Goal: Task Accomplishment & Management: Complete application form

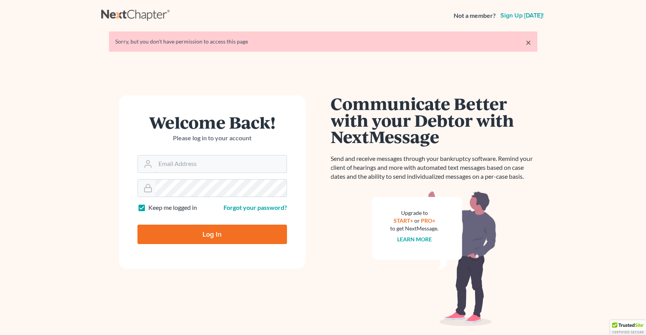
type input "[PERSON_NAME][EMAIL_ADDRESS][DOMAIN_NAME]"
click at [212, 229] on input "Log In" at bounding box center [211, 234] width 149 height 19
type input "Thinking..."
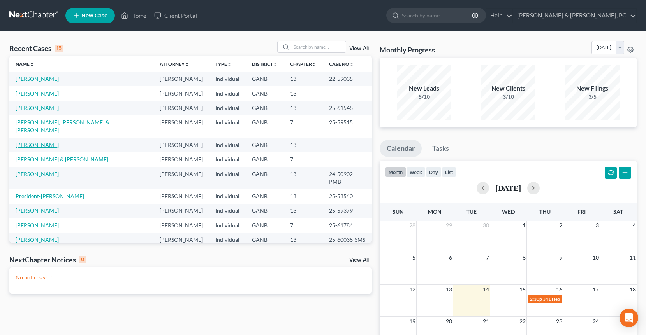
click at [40, 142] on link "[PERSON_NAME]" at bounding box center [37, 145] width 43 height 7
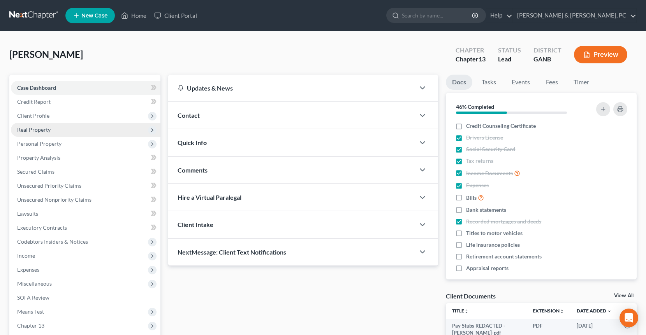
click at [45, 130] on span "Real Property" at bounding box center [33, 129] width 33 height 7
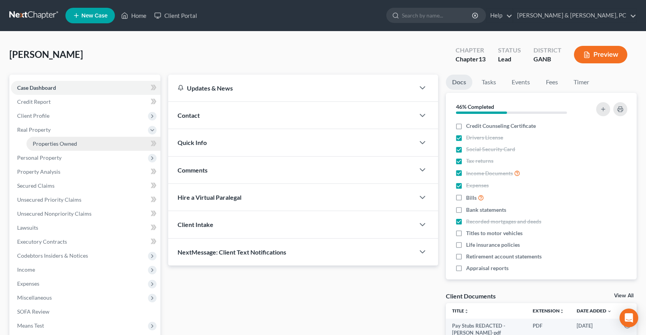
click at [48, 139] on link "Properties Owned" at bounding box center [93, 144] width 134 height 14
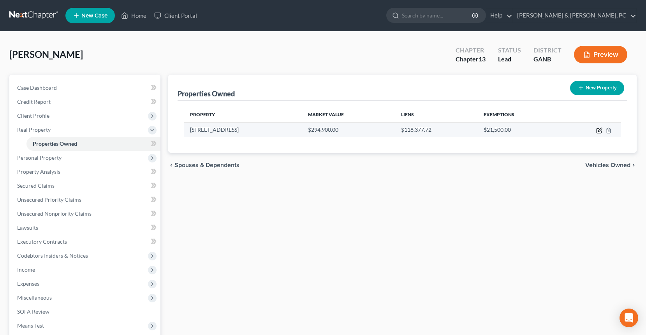
click at [597, 131] on icon "button" at bounding box center [599, 131] width 6 height 6
select select "10"
select select "0"
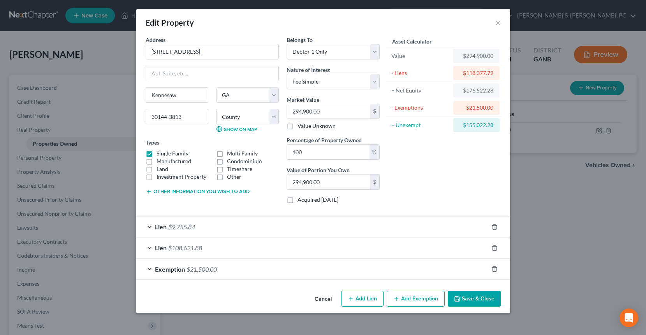
click at [443, 172] on div "Asset Calculator Value $294,900.00 - Liens $118,377.72 = Net Equity $176,522.28…" at bounding box center [443, 123] width 121 height 174
drag, startPoint x: 201, startPoint y: 51, endPoint x: 139, endPoint y: 49, distance: 61.9
click at [139, 49] on div "Address * 2111 Goldwaite Court NW Kennesaw State AL AK AR AZ CA CO CT DE DC FL …" at bounding box center [323, 162] width 374 height 252
click at [333, 114] on input "294,900.00" at bounding box center [328, 111] width 83 height 15
type input "2"
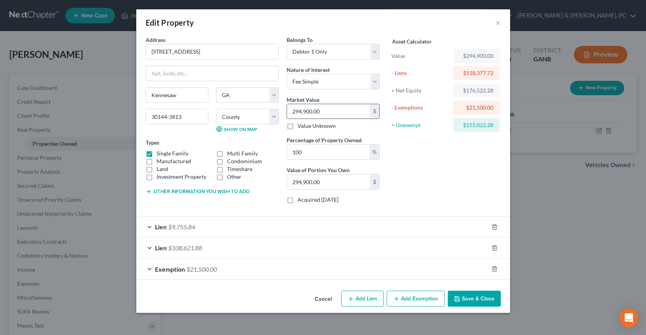
type input "2.00"
type input "29"
type input "29.00"
type input "295"
type input "295.00"
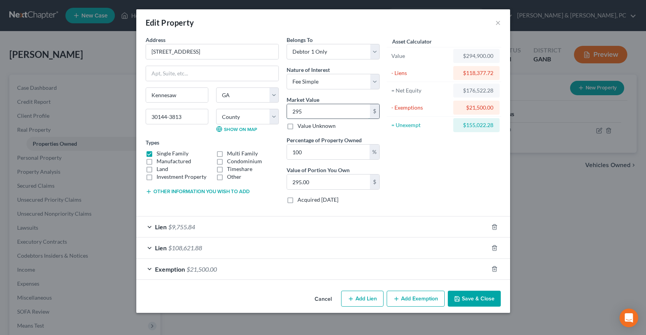
type input "2950"
type input "2,950.00"
type input "2,9500"
type input "29,500.00"
type input "29,5000"
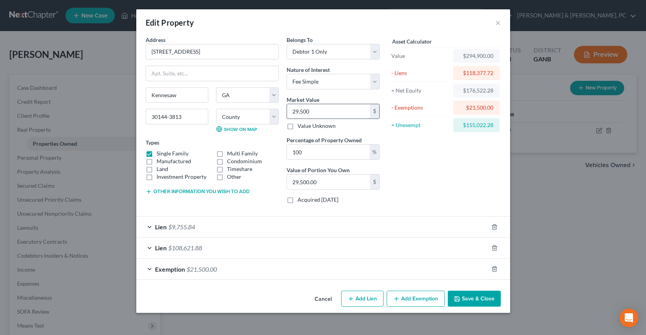
type input "295,000.00"
type input "295,000"
click at [469, 297] on button "Save & Close" at bounding box center [474, 299] width 53 height 16
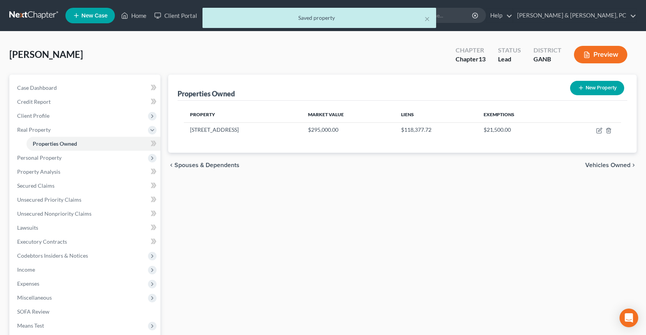
click at [469, 297] on div "Properties Owned New Property Property Market Value Liens Exemptions 2111 Goldw…" at bounding box center [402, 243] width 476 height 337
click at [597, 131] on icon "button" at bounding box center [599, 131] width 6 height 6
select select "10"
select select "32"
select select "0"
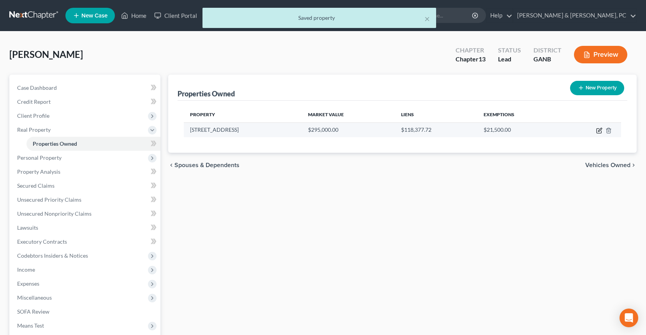
select select "0"
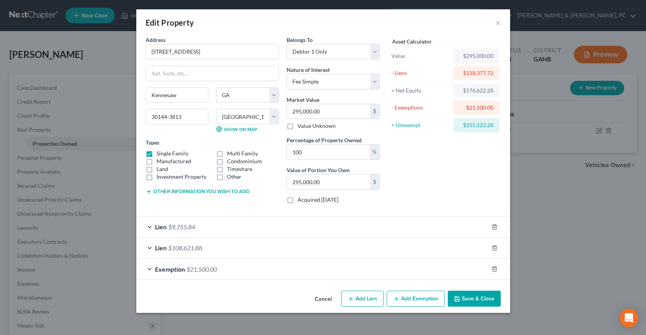
click at [485, 302] on button "Save & Close" at bounding box center [474, 299] width 53 height 16
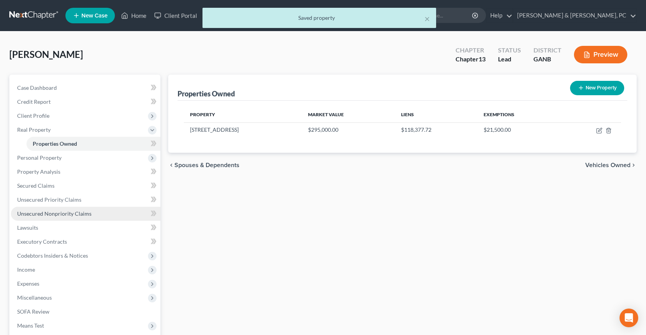
click at [56, 217] on link "Unsecured Nonpriority Claims" at bounding box center [85, 214] width 149 height 14
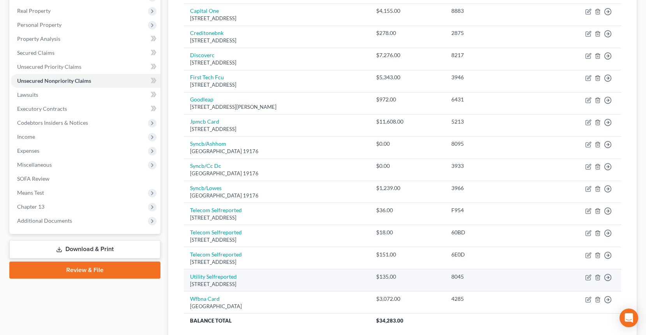
scroll to position [115, 0]
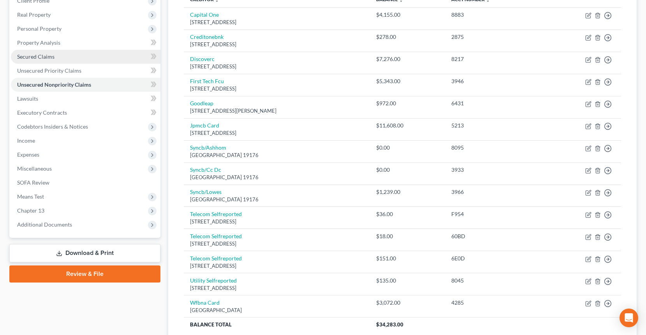
click at [58, 58] on link "Secured Claims" at bounding box center [85, 57] width 149 height 14
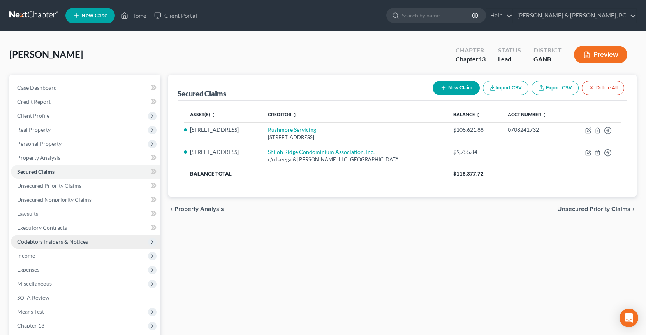
click at [88, 245] on span "Codebtors Insiders & Notices" at bounding box center [85, 242] width 149 height 14
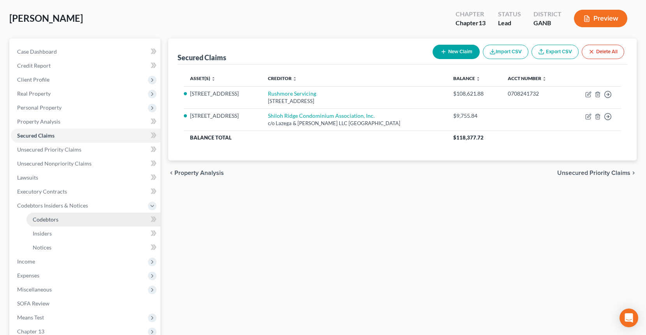
scroll to position [43, 0]
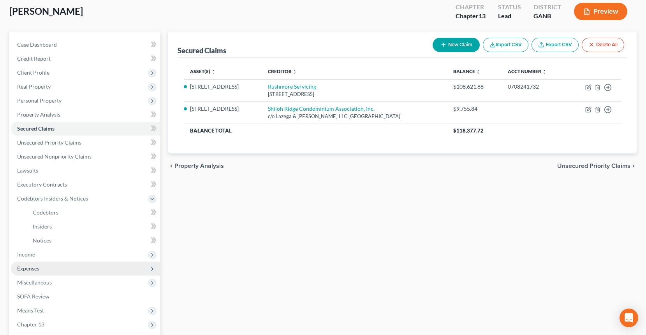
click at [89, 273] on span "Expenses" at bounding box center [85, 269] width 149 height 14
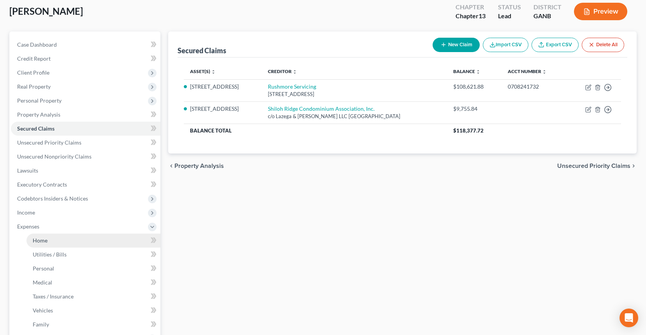
click at [85, 246] on link "Home" at bounding box center [93, 241] width 134 height 14
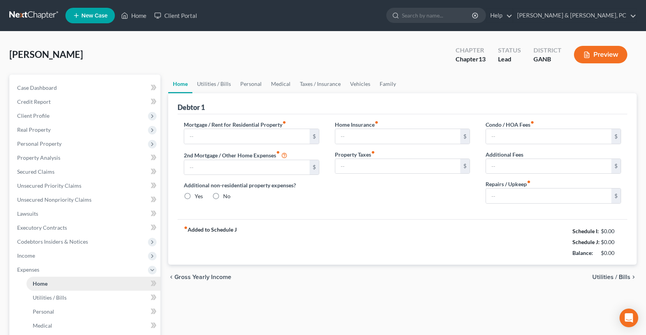
type input "632.00"
type input "0.00"
radio input "true"
type input "0.00"
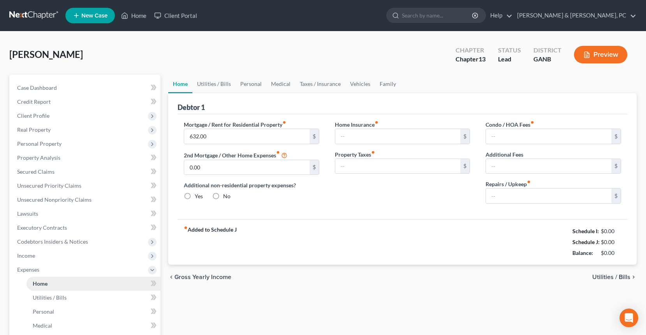
type input "450.00"
type input "0.00"
type input "10.00"
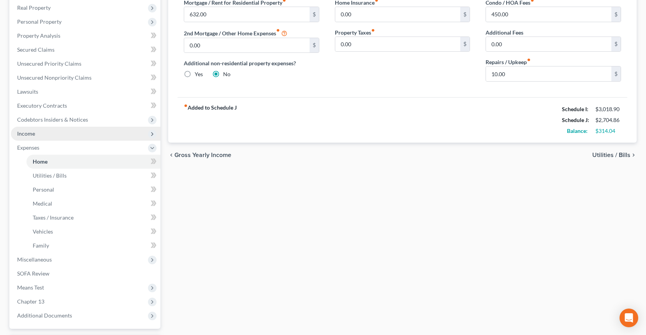
scroll to position [123, 0]
click at [290, 158] on div "chevron_left Gross Yearly Income Utilities / Bills chevron_right" at bounding box center [402, 154] width 468 height 25
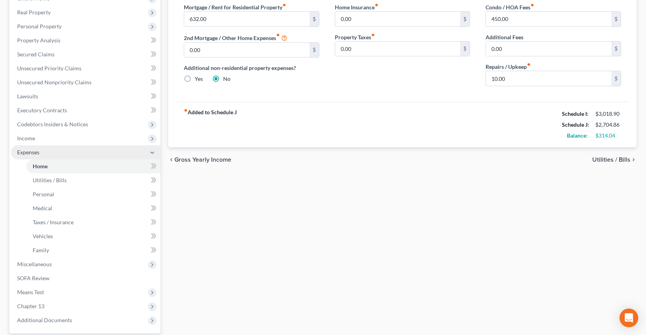
click at [30, 154] on span "Expenses" at bounding box center [28, 152] width 22 height 7
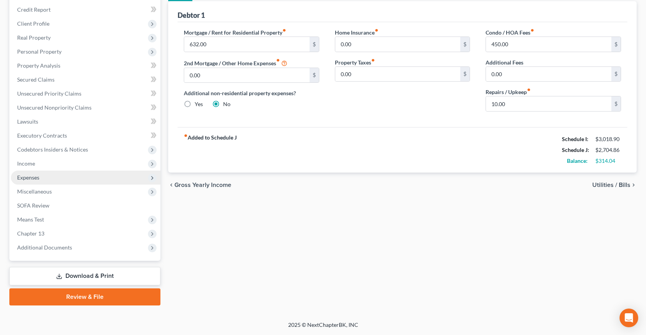
scroll to position [91, 0]
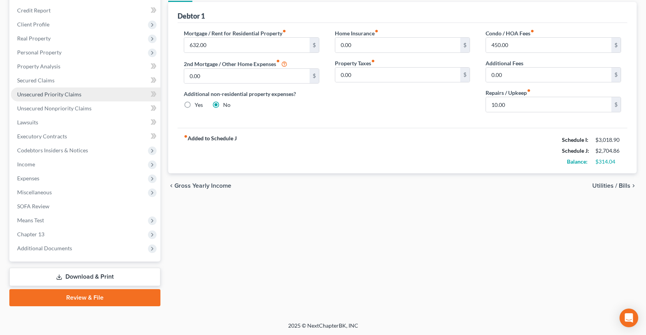
click at [36, 95] on span "Unsecured Priority Claims" at bounding box center [49, 94] width 64 height 7
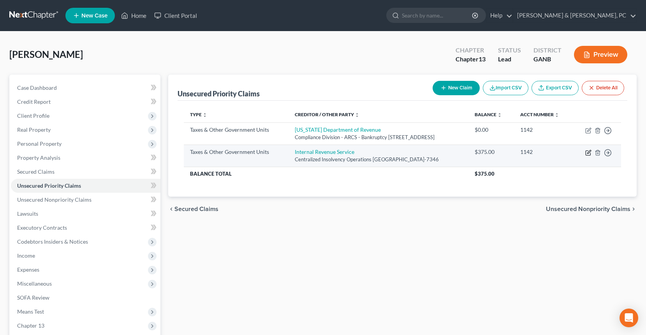
click at [590, 156] on icon "button" at bounding box center [588, 153] width 6 height 6
select select "0"
select select "39"
select select "0"
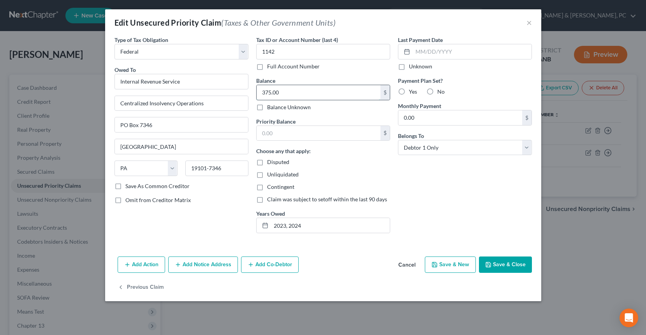
click at [343, 93] on input "375.00" at bounding box center [318, 92] width 124 height 15
type input "0"
click at [504, 265] on button "Save & Close" at bounding box center [505, 265] width 53 height 16
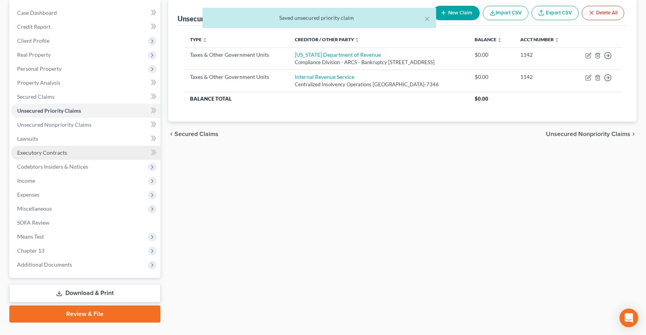
scroll to position [91, 0]
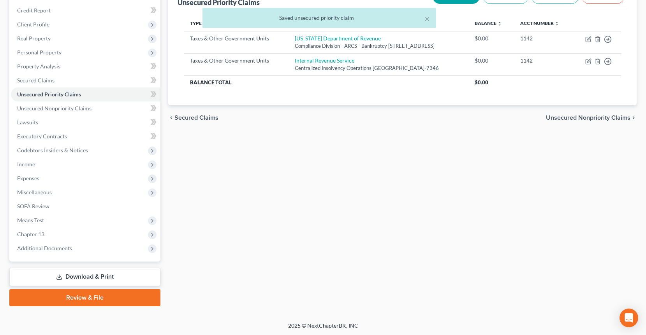
drag, startPoint x: 75, startPoint y: 167, endPoint x: 75, endPoint y: 171, distance: 4.7
click at [75, 167] on span "Income" at bounding box center [85, 165] width 149 height 14
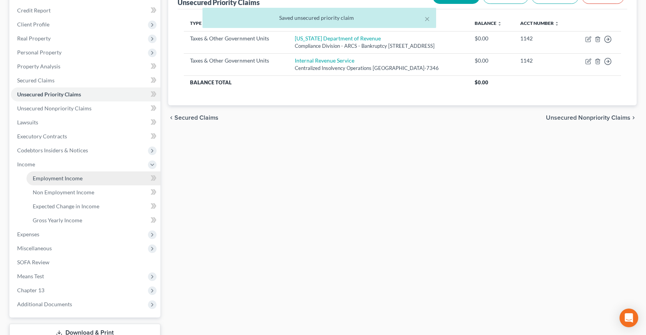
click at [76, 176] on span "Employment Income" at bounding box center [58, 178] width 50 height 7
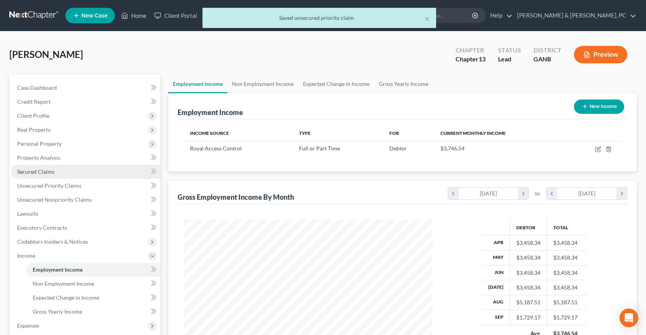
scroll to position [139, 264]
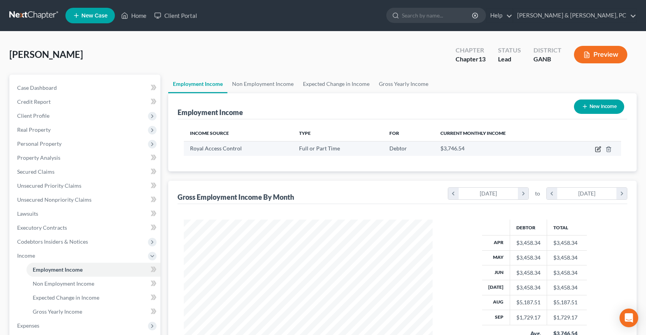
click at [596, 149] on icon "button" at bounding box center [598, 149] width 6 height 6
select select "0"
select select "10"
select select "2"
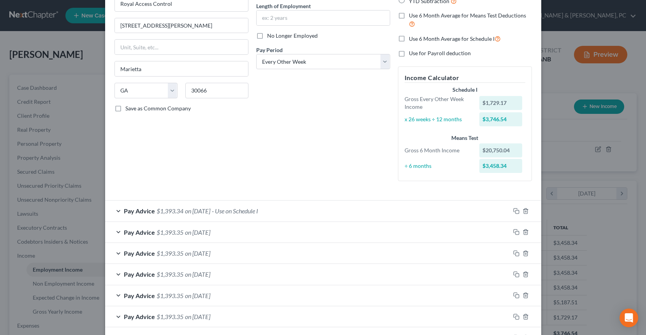
scroll to position [0, 0]
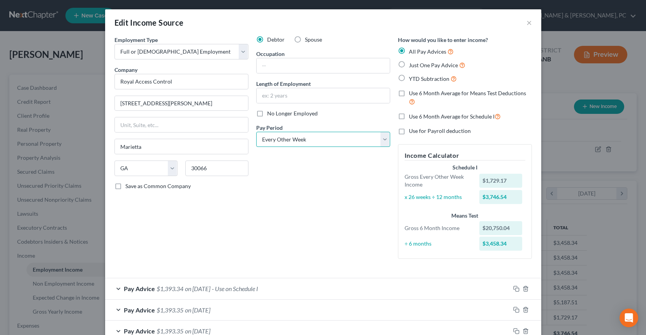
click at [287, 146] on select "Select Monthly Twice Monthly Every Other Week Weekly" at bounding box center [323, 140] width 134 height 16
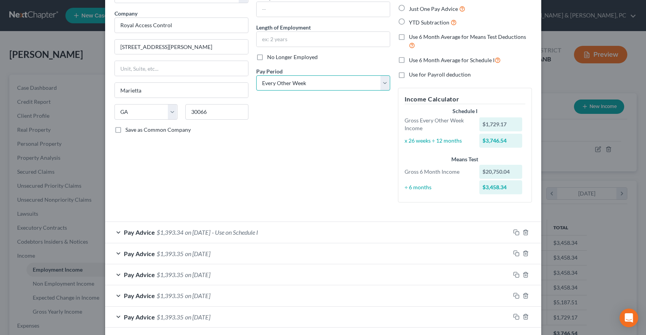
scroll to position [74, 0]
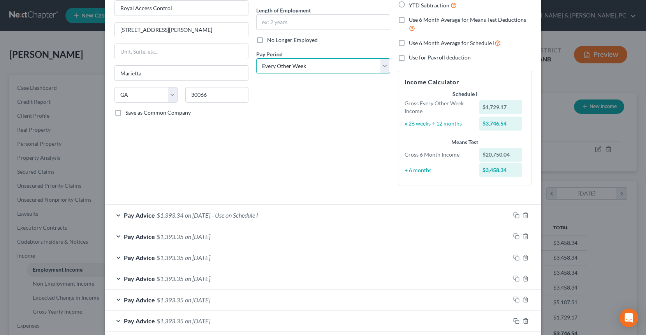
click at [287, 61] on select "Select Monthly Twice Monthly Every Other Week Weekly" at bounding box center [323, 66] width 134 height 16
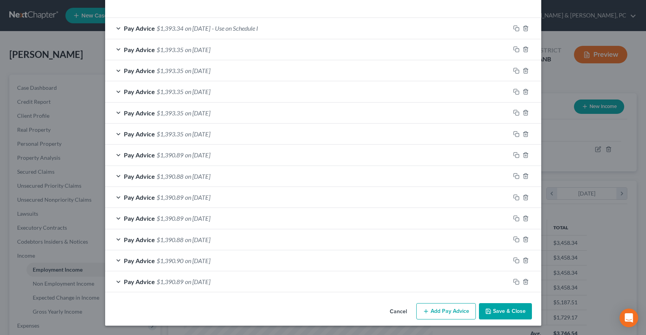
click at [507, 311] on button "Save & Close" at bounding box center [505, 312] width 53 height 16
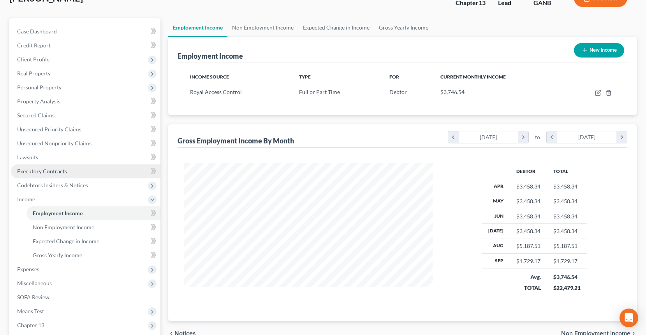
scroll to position [63, 0]
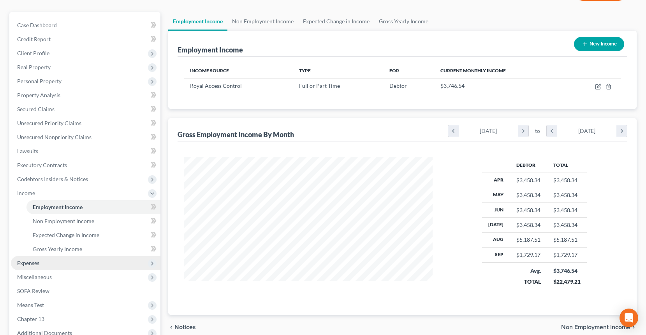
click at [53, 269] on span "Expenses" at bounding box center [85, 263] width 149 height 14
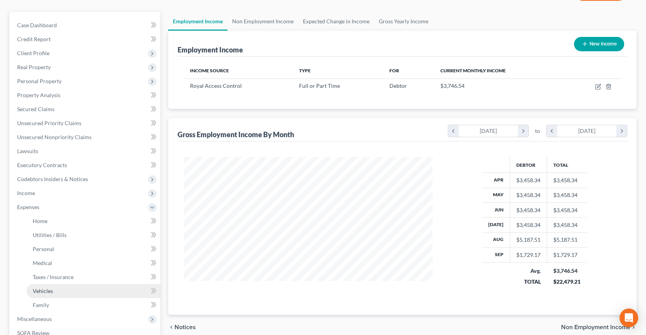
click at [51, 288] on span "Vehicles" at bounding box center [43, 291] width 20 height 7
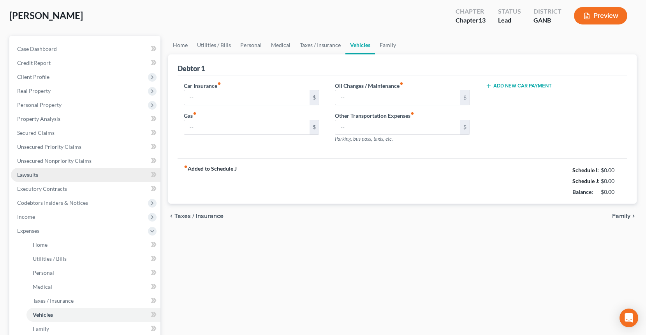
type input "754.00"
type input "70.00"
type input "0.00"
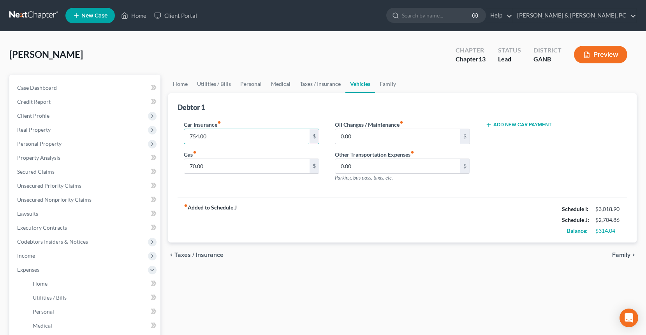
drag, startPoint x: 235, startPoint y: 136, endPoint x: 177, endPoint y: 132, distance: 58.1
click at [177, 132] on div "Car Insurance fiber_manual_record 754.00 $ Gas fiber_manual_record 70.00 $" at bounding box center [251, 155] width 151 height 68
drag, startPoint x: 190, startPoint y: 133, endPoint x: 168, endPoint y: 131, distance: 21.9
click at [168, 131] on div "Home Utilities / Bills Personal Medical Taxes / Insurance Vehicles Family Debto…" at bounding box center [402, 285] width 476 height 421
type input "127.67"
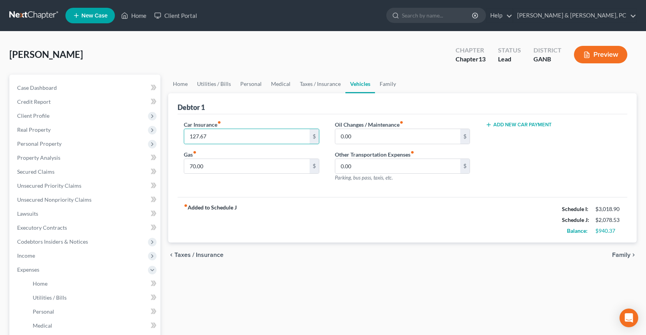
click at [234, 119] on div "Car Insurance fiber_manual_record 127.67 $ Gas fiber_manual_record 70.00 $ Oil …" at bounding box center [401, 155] width 449 height 83
click at [377, 84] on link "Family" at bounding box center [388, 84] width 26 height 19
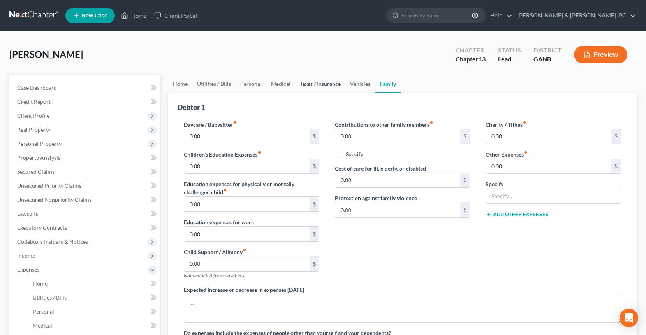
click at [300, 83] on link "Taxes / Insurance" at bounding box center [320, 84] width 50 height 19
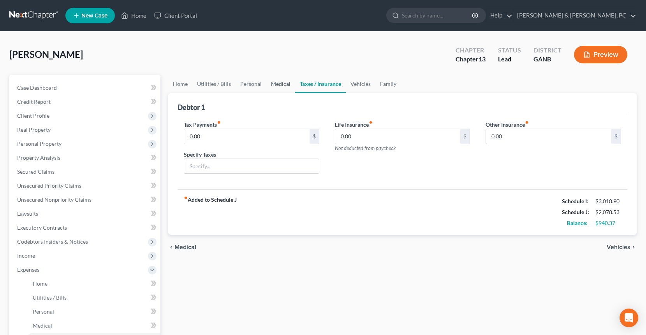
click at [276, 83] on link "Medical" at bounding box center [280, 84] width 29 height 19
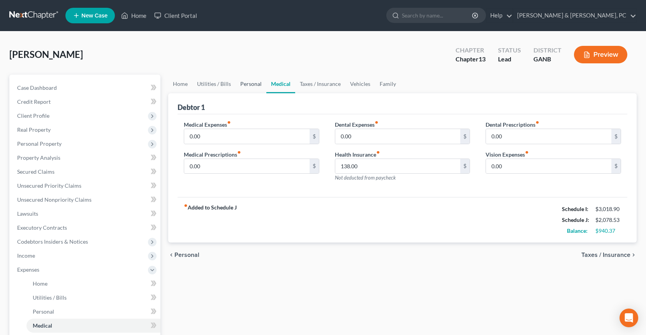
click at [251, 84] on link "Personal" at bounding box center [250, 84] width 31 height 19
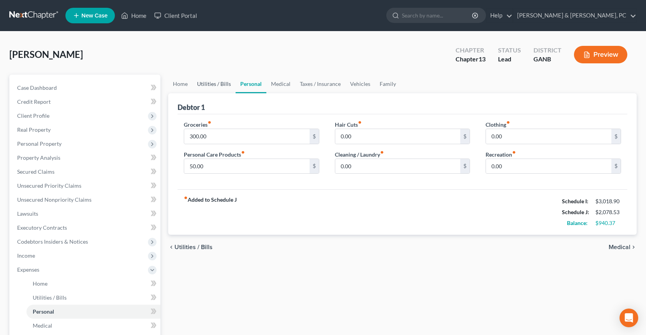
click at [225, 87] on link "Utilities / Bills" at bounding box center [213, 84] width 43 height 19
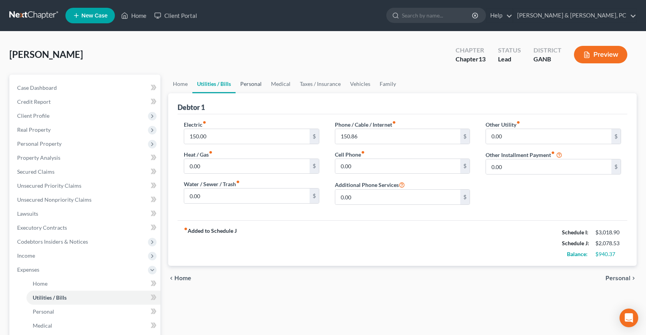
click at [241, 84] on link "Personal" at bounding box center [250, 84] width 31 height 19
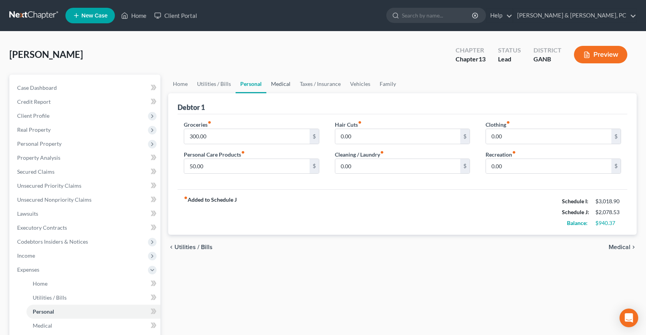
click at [291, 89] on link "Medical" at bounding box center [280, 84] width 29 height 19
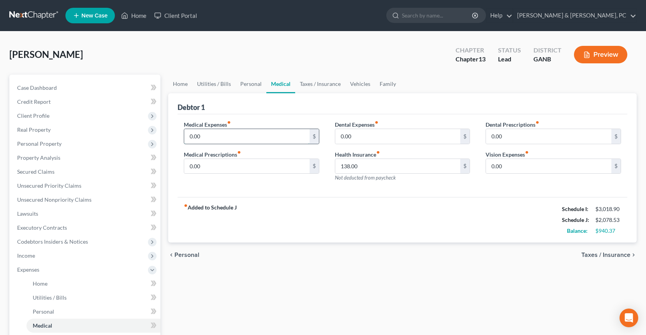
click at [259, 133] on input "0.00" at bounding box center [246, 136] width 125 height 15
type input "15"
click at [396, 195] on div "Medical Expenses fiber_manual_record 15 $ Medical Prescriptions fiber_manual_re…" at bounding box center [401, 155] width 449 height 83
click at [306, 86] on link "Taxes / Insurance" at bounding box center [320, 84] width 50 height 19
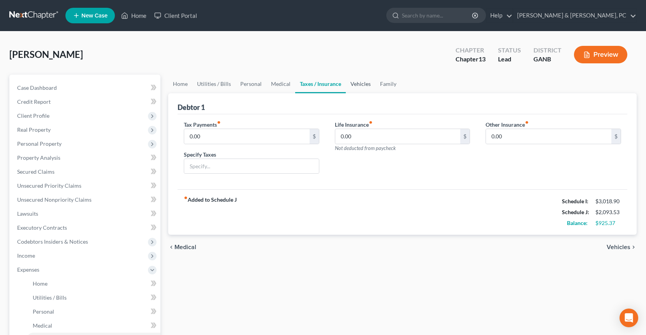
click at [358, 87] on link "Vehicles" at bounding box center [361, 84] width 30 height 19
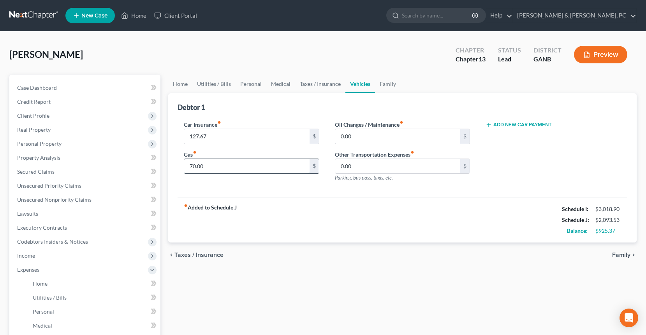
click at [233, 162] on input "70.00" at bounding box center [246, 166] width 125 height 15
type input "100"
click at [349, 209] on div "fiber_manual_record Added to Schedule J Schedule I: $3,018.90 Schedule J: $2,12…" at bounding box center [401, 220] width 449 height 46
click at [235, 163] on input "100" at bounding box center [246, 166] width 125 height 15
click at [254, 86] on link "Personal" at bounding box center [250, 84] width 31 height 19
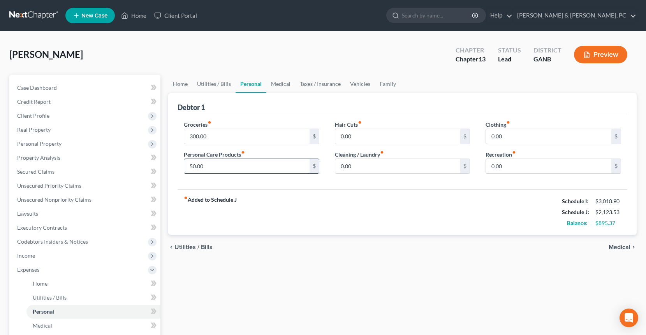
click at [245, 170] on input "50.00" at bounding box center [246, 166] width 125 height 15
click at [345, 82] on link "Vehicles" at bounding box center [360, 84] width 30 height 19
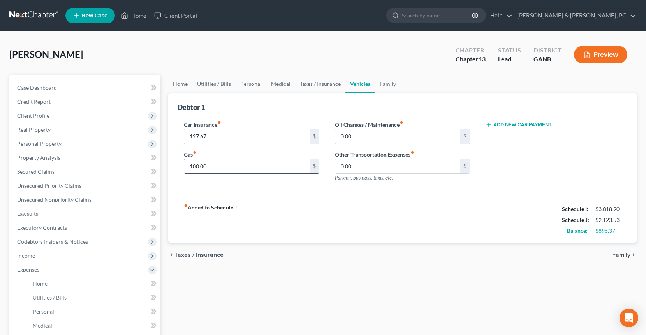
click at [218, 168] on input "100.00" at bounding box center [246, 166] width 125 height 15
type input "95"
click at [275, 181] on div "Car Insurance fiber_manual_record 127.67 $ Gas fiber_manual_record 95 $" at bounding box center [251, 155] width 151 height 68
click at [256, 84] on link "Personal" at bounding box center [250, 84] width 31 height 19
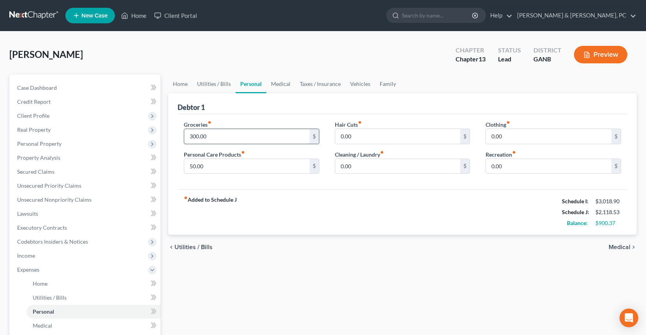
click at [228, 138] on input "300.00" at bounding box center [246, 136] width 125 height 15
type input "300.37"
click at [369, 190] on div "fiber_manual_record Added to Schedule J Schedule I: $3,018.90 Schedule J: $2,11…" at bounding box center [401, 213] width 449 height 46
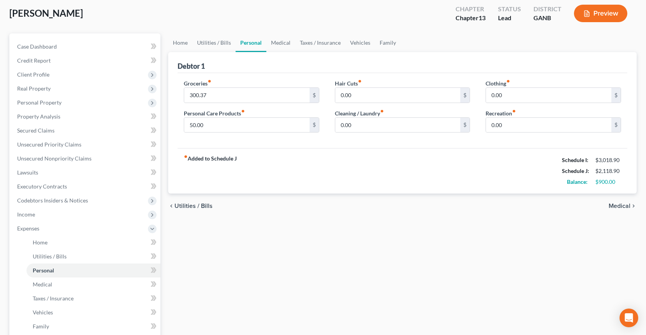
scroll to position [54, 0]
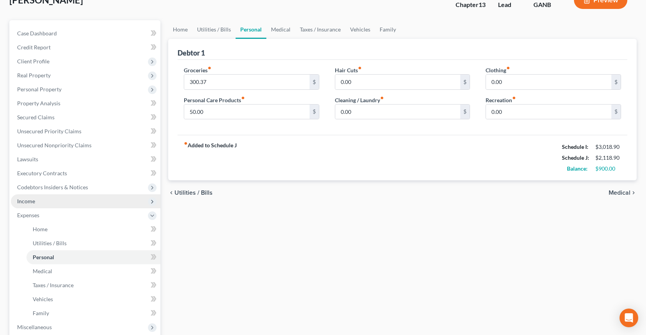
click at [63, 198] on span "Income" at bounding box center [85, 202] width 149 height 14
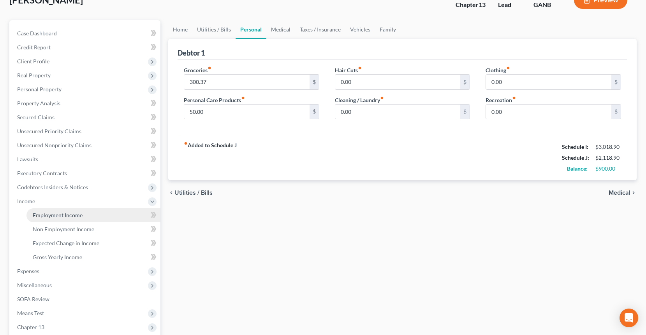
click at [63, 212] on span "Employment Income" at bounding box center [58, 215] width 50 height 7
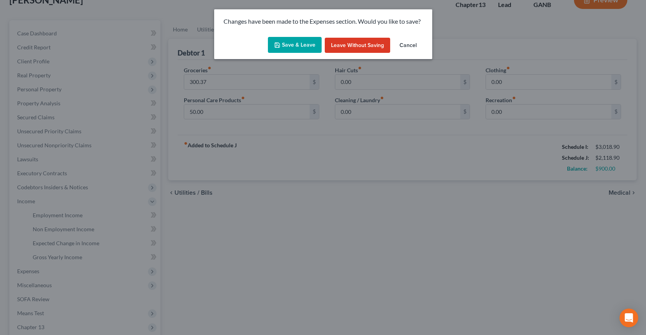
click at [283, 48] on button "Save & Leave" at bounding box center [295, 45] width 54 height 16
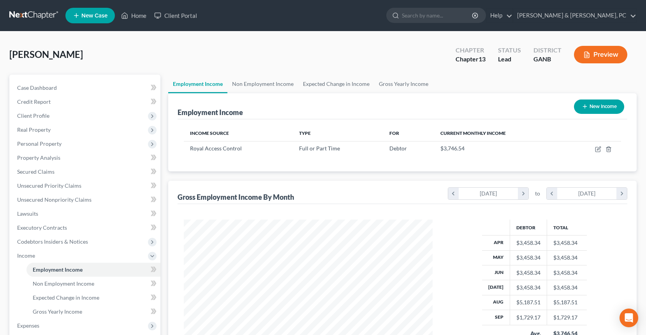
scroll to position [139, 264]
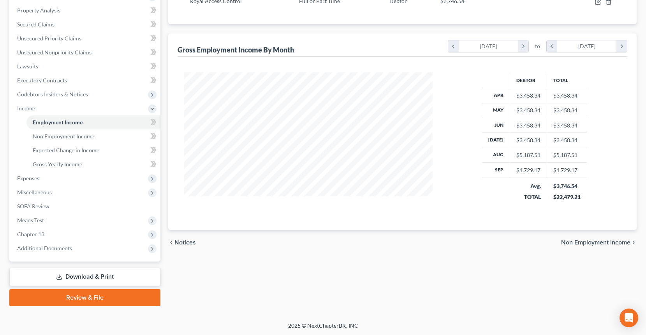
click at [103, 276] on link "Download & Print" at bounding box center [84, 277] width 151 height 18
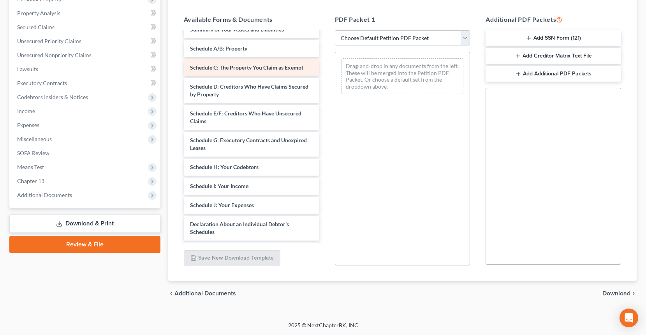
scroll to position [122, 0]
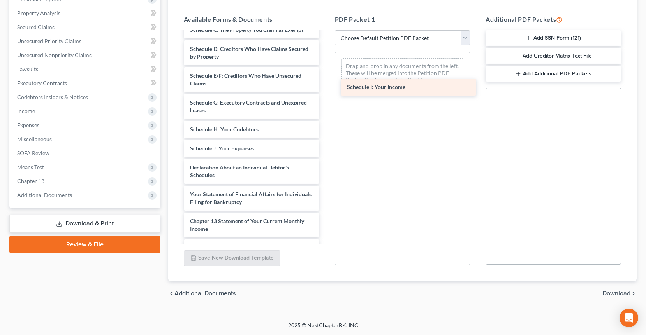
drag, startPoint x: 257, startPoint y: 151, endPoint x: 412, endPoint y: 91, distance: 166.9
click at [325, 91] on div "Schedule I: Your Income Pay Stubs REDACTED - Nesbitt, Phoebe-pdf Ch 13 Attorney…" at bounding box center [251, 115] width 148 height 411
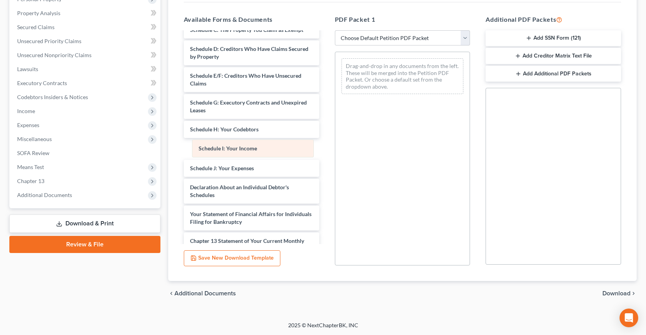
drag, startPoint x: 369, startPoint y: 68, endPoint x: 222, endPoint y: 152, distance: 169.1
click at [335, 100] on div "Schedule I: Your Income Schedule I: Your Income Drag-and-drop in any documents …" at bounding box center [402, 76] width 135 height 48
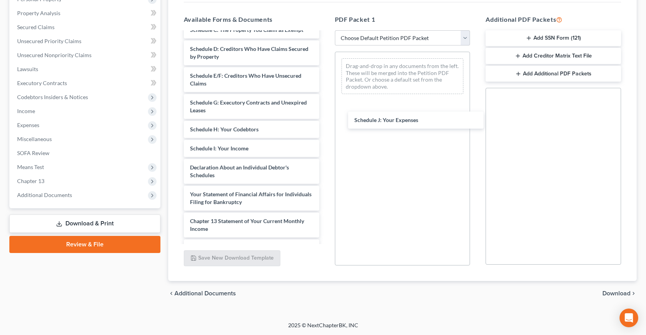
drag, startPoint x: 237, startPoint y: 166, endPoint x: 392, endPoint y: 119, distance: 162.4
click at [325, 119] on div "Schedule J: Your Expenses Pay Stubs REDACTED - Nesbitt, Phoebe-pdf Ch 13 Attorn…" at bounding box center [251, 115] width 148 height 411
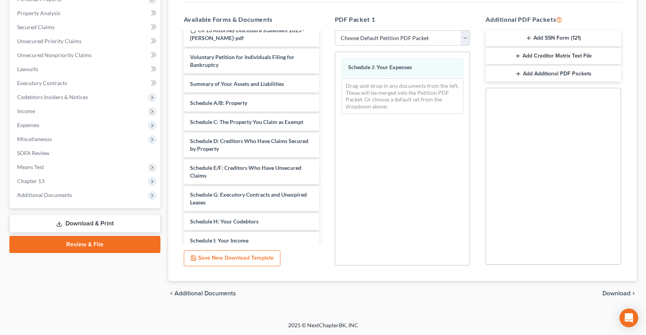
scroll to position [29, 0]
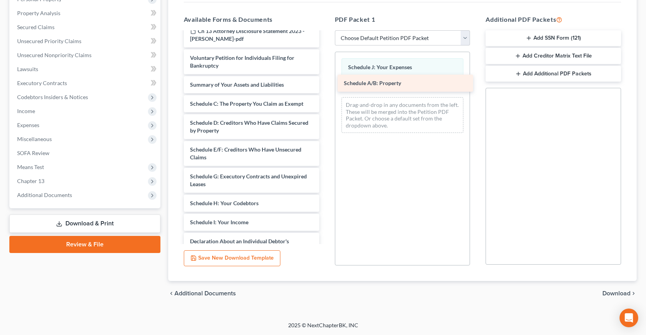
drag, startPoint x: 254, startPoint y: 105, endPoint x: 408, endPoint y: 85, distance: 155.0
click at [325, 85] on div "Schedule A/B: Property Pay Stubs REDACTED - Nesbitt, Phoebe-pdf Ch 13 Attorney …" at bounding box center [251, 200] width 148 height 392
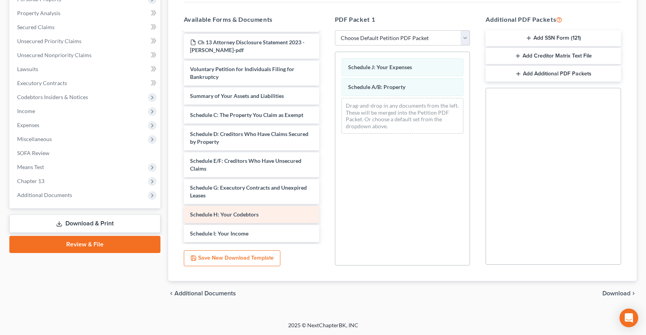
scroll to position [0, 0]
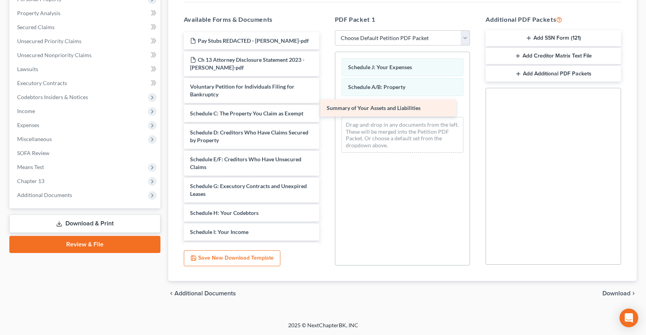
drag, startPoint x: 266, startPoint y: 115, endPoint x: 402, endPoint y: 110, distance: 136.7
click at [325, 110] on div "Summary of Your Assets and Liabilities Pay Stubs REDACTED - Nesbitt, Phoebe-pdf…" at bounding box center [251, 218] width 148 height 373
click at [618, 295] on span "Download" at bounding box center [616, 294] width 28 height 6
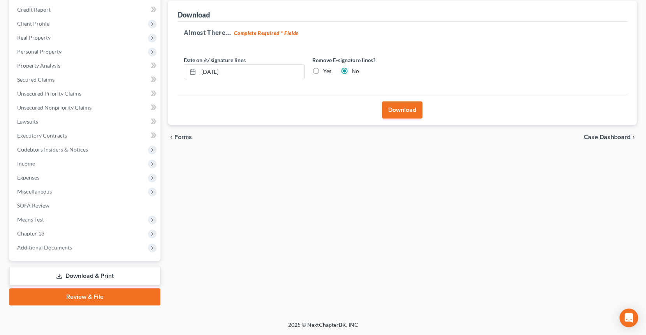
scroll to position [91, 0]
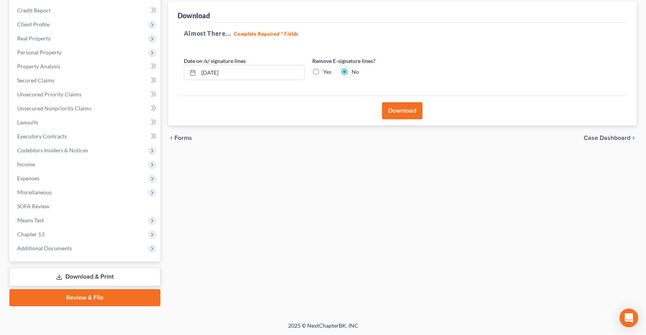
click at [401, 114] on button "Download" at bounding box center [402, 110] width 40 height 17
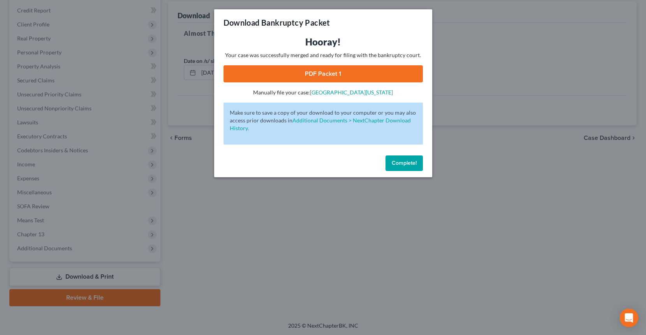
click at [357, 68] on link "PDF Packet 1" at bounding box center [322, 73] width 199 height 17
click at [403, 163] on span "Complete!" at bounding box center [403, 163] width 25 height 7
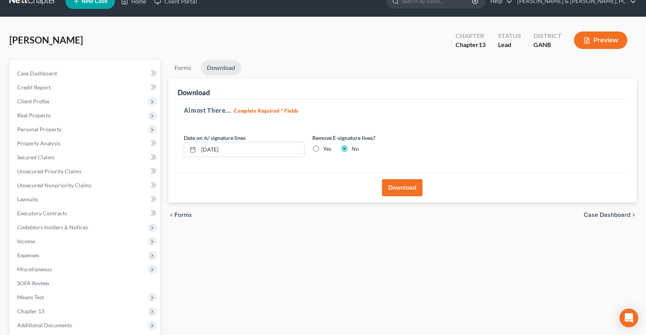
scroll to position [0, 0]
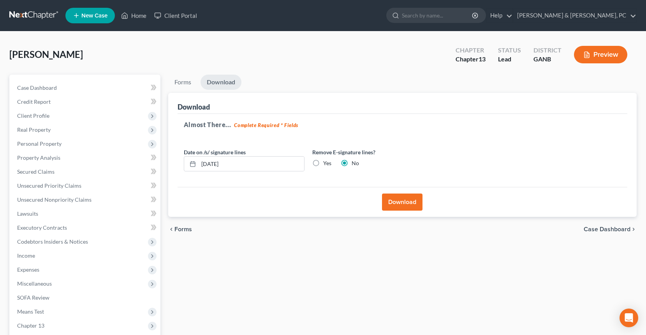
click at [35, 15] on link at bounding box center [34, 16] width 50 height 14
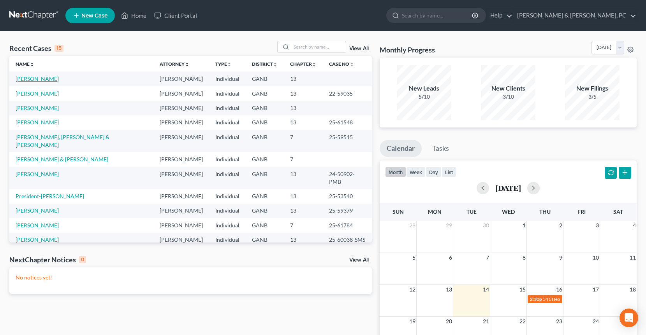
click at [39, 80] on link "[PERSON_NAME]" at bounding box center [37, 78] width 43 height 7
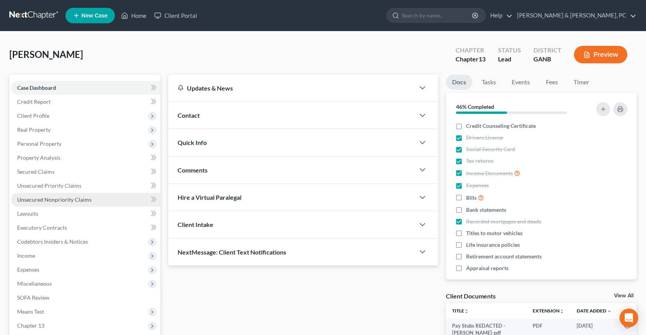
click at [72, 204] on link "Unsecured Nonpriority Claims" at bounding box center [85, 200] width 149 height 14
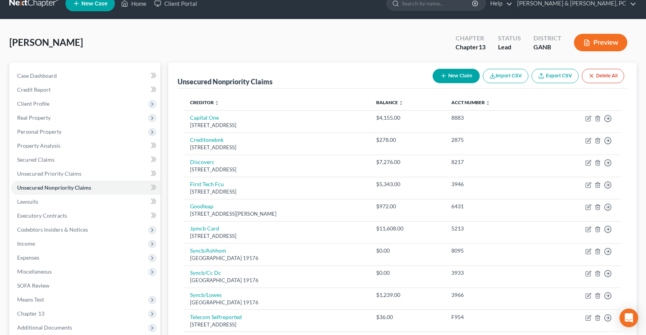
scroll to position [12, 0]
click at [215, 60] on div "Nesbitt, Phoebe Upgraded Chapter Chapter 13 Status Lead District GANB Preview" at bounding box center [322, 46] width 627 height 34
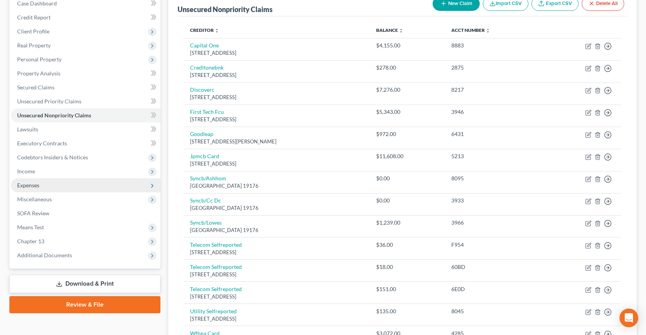
scroll to position [103, 0]
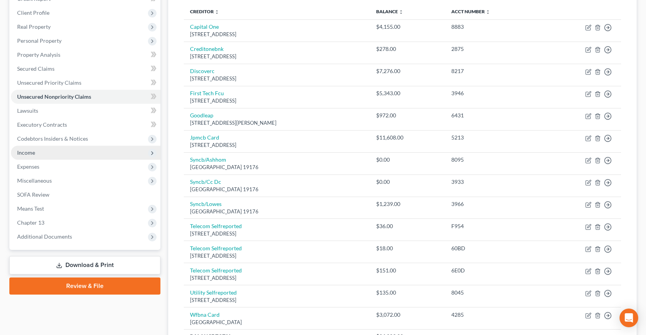
click at [76, 156] on span "Income" at bounding box center [85, 153] width 149 height 14
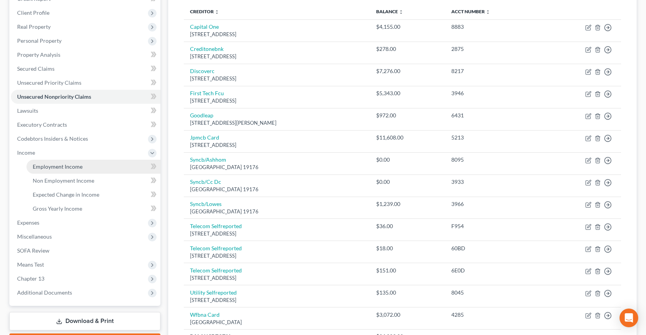
click at [77, 162] on link "Employment Income" at bounding box center [93, 167] width 134 height 14
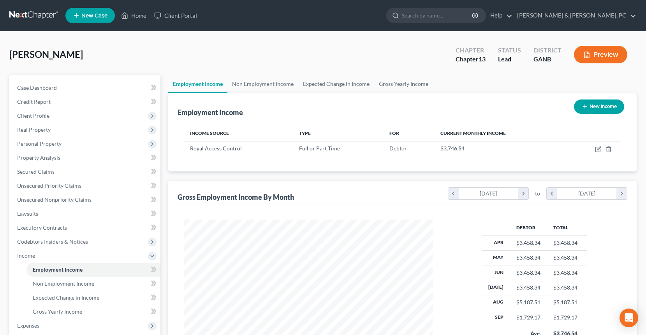
scroll to position [139, 264]
click at [600, 149] on icon "button" at bounding box center [598, 149] width 6 height 6
select select "0"
select select "10"
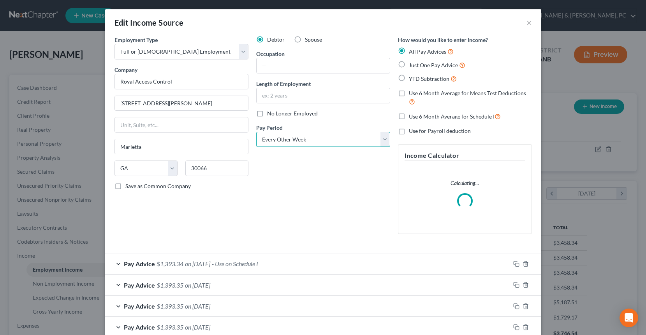
click at [303, 144] on select "Select Monthly Twice Monthly Every Other Week Weekly" at bounding box center [323, 140] width 134 height 16
select select "1"
click at [256, 132] on select "Select Monthly Twice Monthly Every Other Week Weekly" at bounding box center [323, 140] width 134 height 16
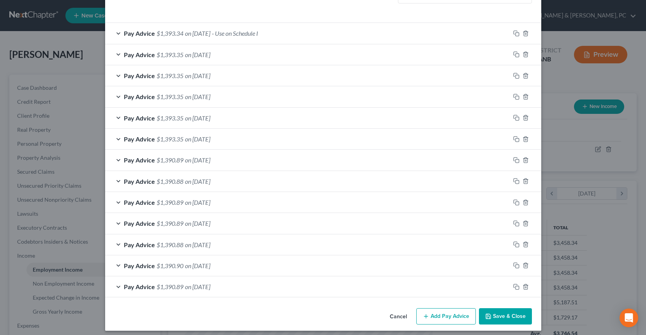
scroll to position [236, 0]
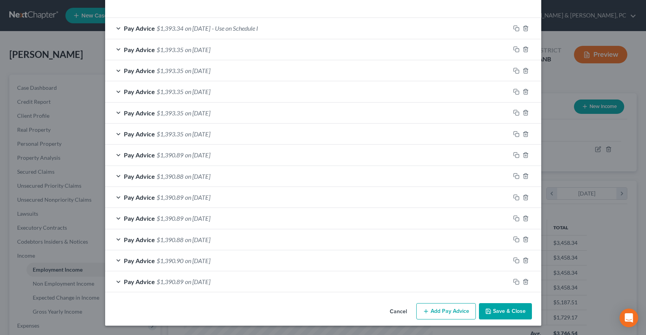
click at [519, 316] on button "Save & Close" at bounding box center [505, 312] width 53 height 16
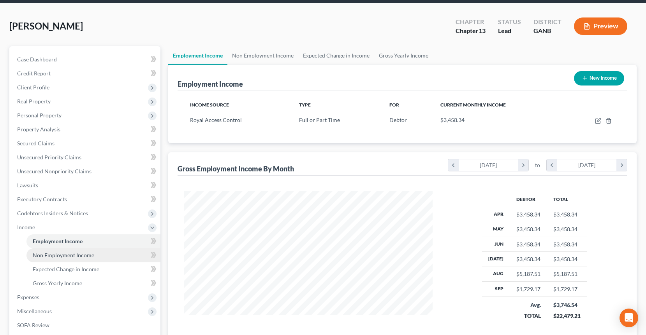
scroll to position [35, 0]
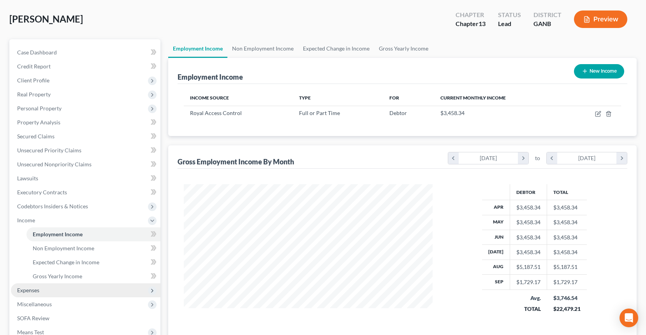
click at [68, 289] on span "Expenses" at bounding box center [85, 291] width 149 height 14
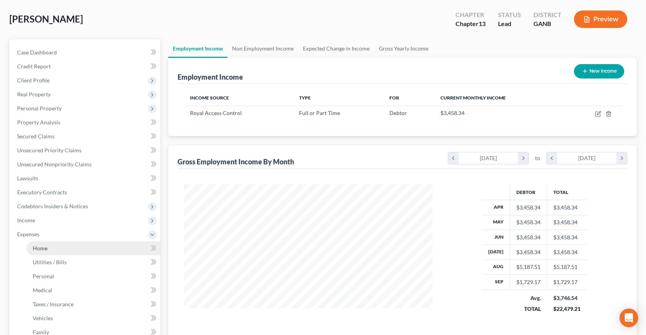
click at [61, 251] on link "Home" at bounding box center [93, 249] width 134 height 14
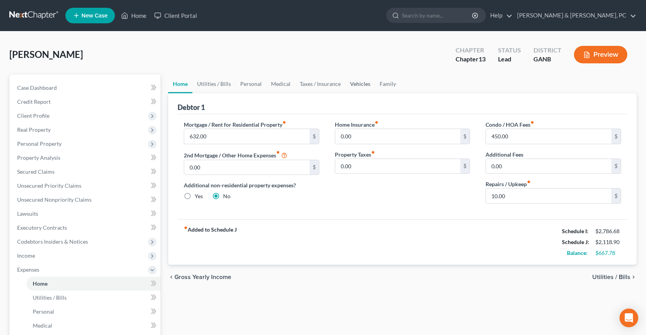
click at [348, 87] on link "Vehicles" at bounding box center [360, 84] width 30 height 19
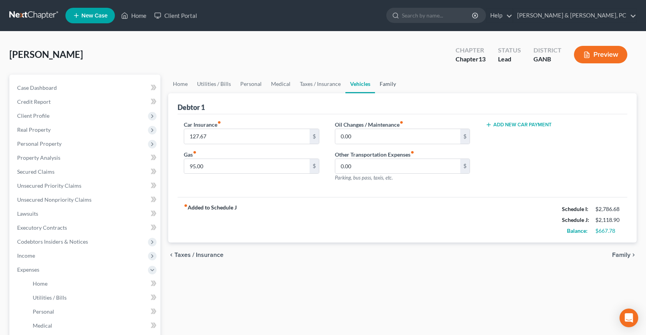
click at [384, 86] on link "Family" at bounding box center [388, 84] width 26 height 19
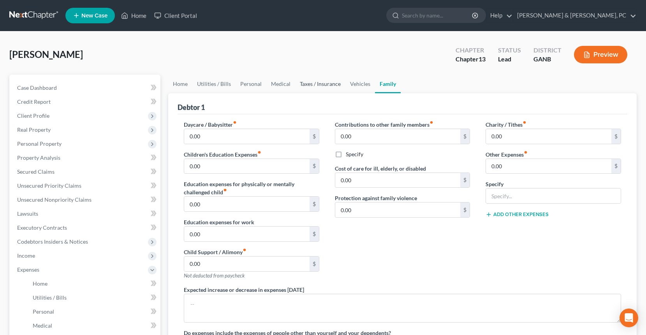
click at [325, 87] on link "Taxes / Insurance" at bounding box center [320, 84] width 50 height 19
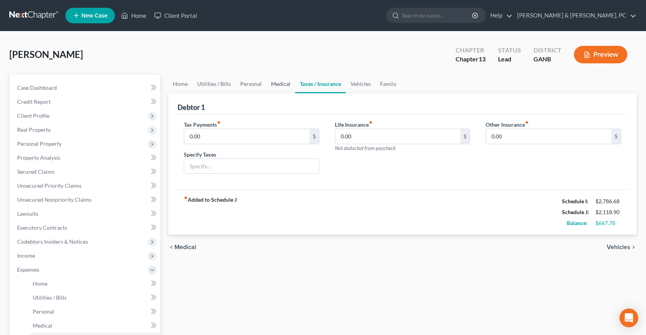
click at [283, 87] on link "Medical" at bounding box center [280, 84] width 29 height 19
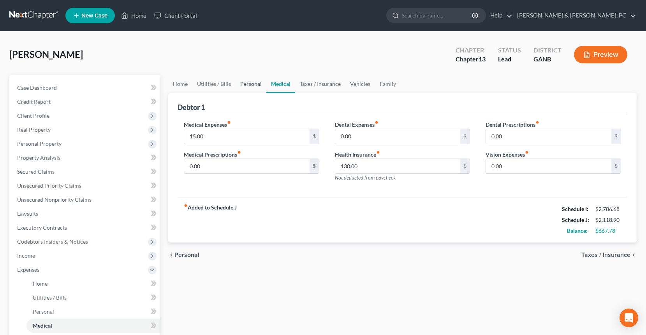
click at [254, 86] on link "Personal" at bounding box center [250, 84] width 31 height 19
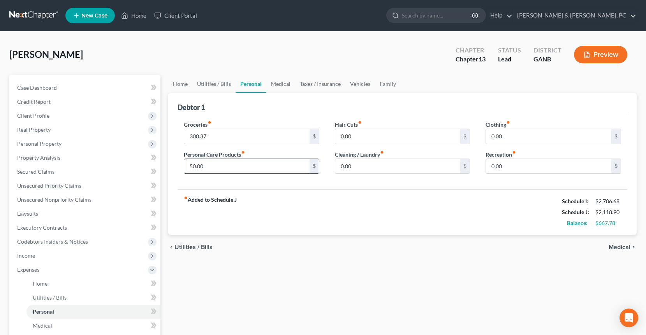
click at [205, 170] on input "50.00" at bounding box center [246, 166] width 125 height 15
type input "15"
click at [315, 219] on div "fiber_manual_record Added to Schedule J Schedule I: $2,786.68 Schedule J: $2,08…" at bounding box center [401, 213] width 449 height 46
click at [224, 90] on link "Utilities / Bills" at bounding box center [213, 84] width 43 height 19
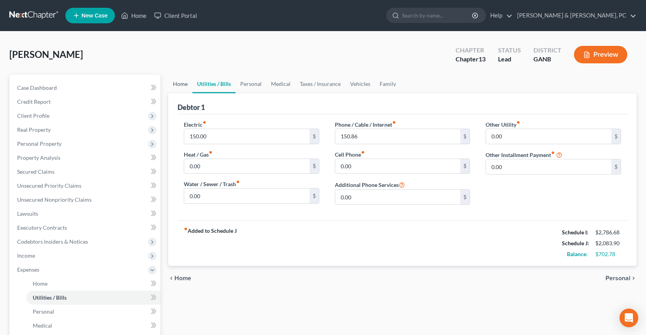
click at [187, 89] on link "Home" at bounding box center [180, 84] width 24 height 19
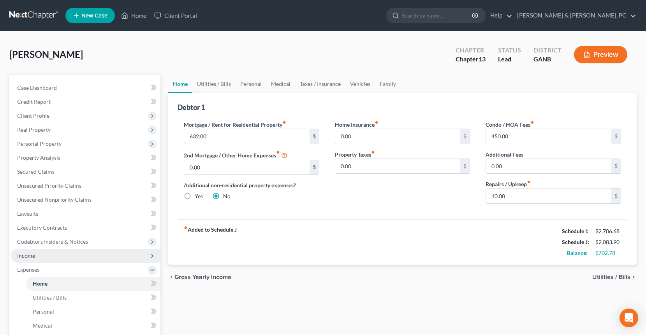
click at [81, 252] on span "Income" at bounding box center [85, 256] width 149 height 14
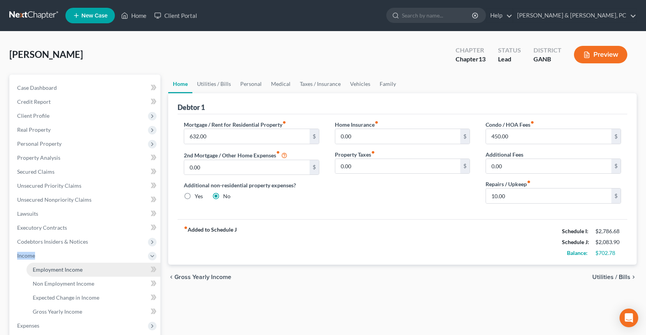
click at [79, 273] on link "Employment Income" at bounding box center [93, 270] width 134 height 14
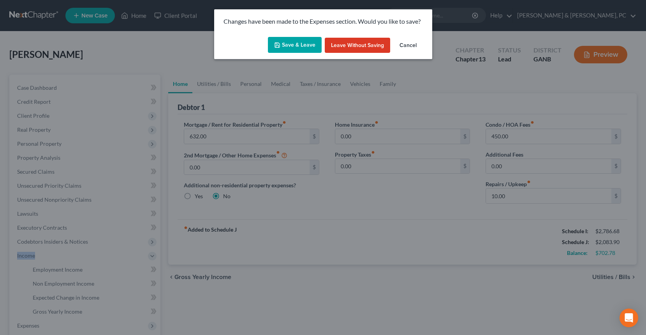
click at [285, 41] on button "Save & Leave" at bounding box center [295, 45] width 54 height 16
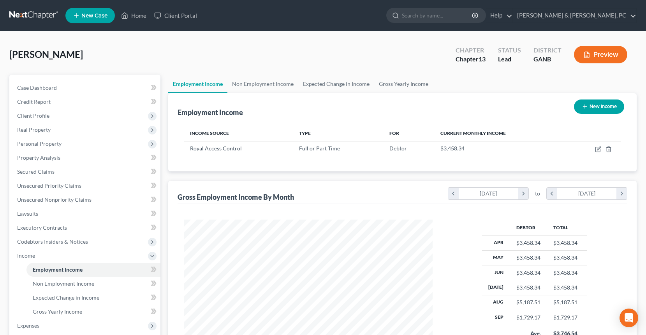
scroll to position [139, 264]
click at [597, 149] on icon "button" at bounding box center [599, 149] width 4 height 4
select select "0"
select select "10"
select select "1"
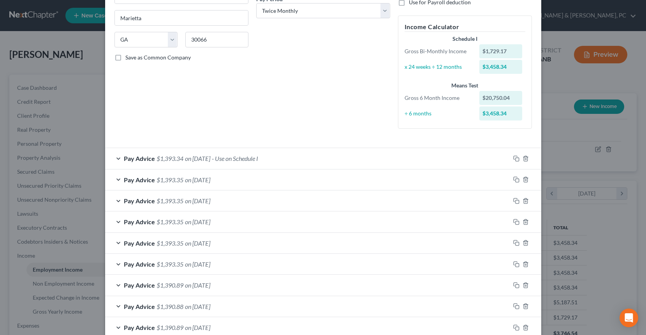
scroll to position [100, 0]
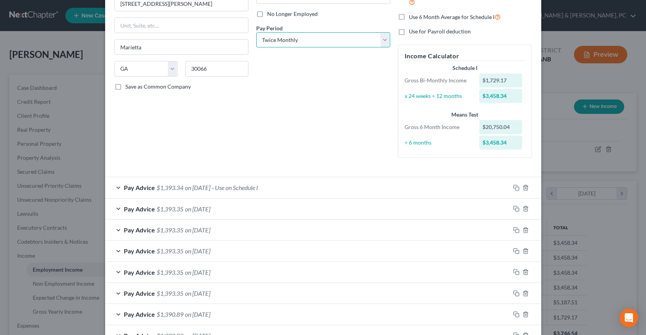
click at [308, 46] on select "Select Monthly Twice Monthly Every Other Week Weekly" at bounding box center [323, 40] width 134 height 16
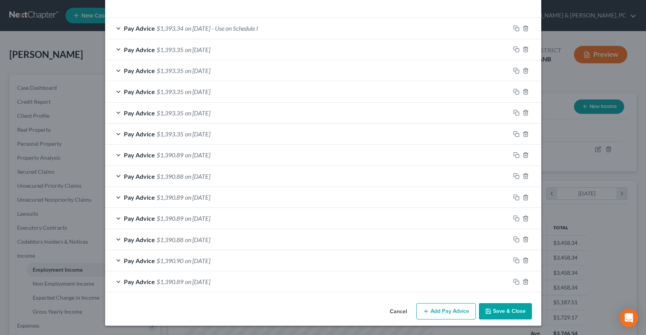
click at [505, 309] on button "Save & Close" at bounding box center [505, 312] width 53 height 16
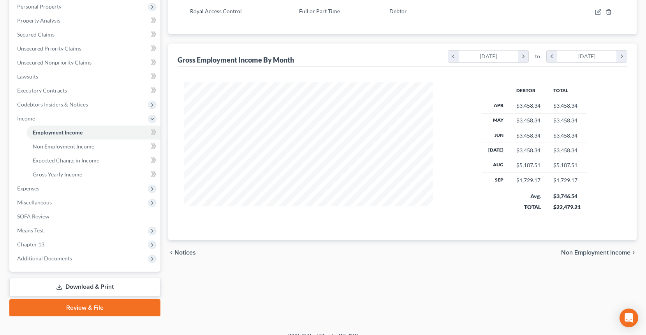
scroll to position [147, 0]
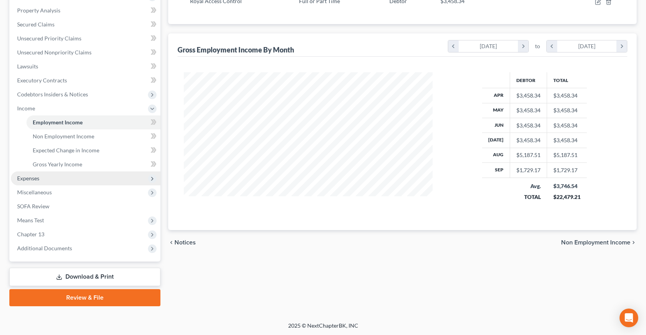
click at [55, 177] on span "Expenses" at bounding box center [85, 179] width 149 height 14
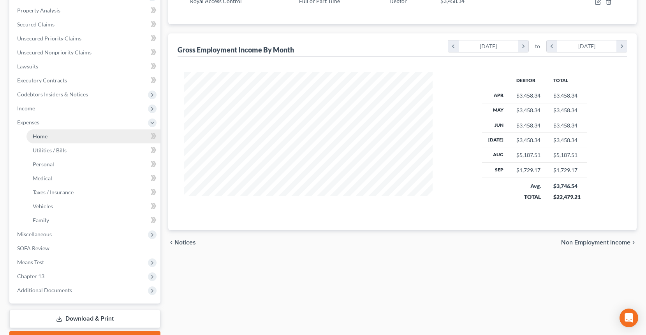
click at [52, 137] on link "Home" at bounding box center [93, 137] width 134 height 14
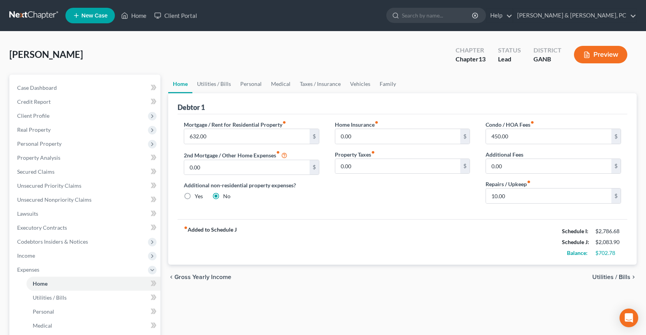
click at [392, 214] on div "Mortgage / Rent for Residential Property fiber_manual_record 632.00 $ 2nd Mortg…" at bounding box center [401, 166] width 449 height 105
click at [224, 87] on link "Utilities / Bills" at bounding box center [213, 84] width 43 height 19
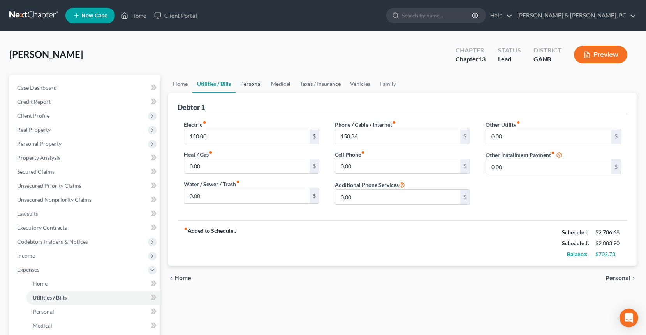
click at [245, 84] on link "Personal" at bounding box center [250, 84] width 31 height 19
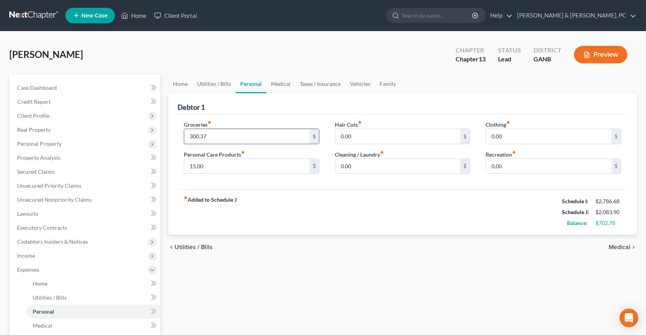
click at [246, 139] on input "300.37" at bounding box center [246, 136] width 125 height 15
click at [345, 184] on div "Groceries fiber_manual_record 250 $ Personal Care Products fiber_manual_record …" at bounding box center [401, 151] width 449 height 75
click at [240, 137] on input "250" at bounding box center [246, 136] width 125 height 15
type input "200"
click at [278, 86] on link "Medical" at bounding box center [280, 84] width 29 height 19
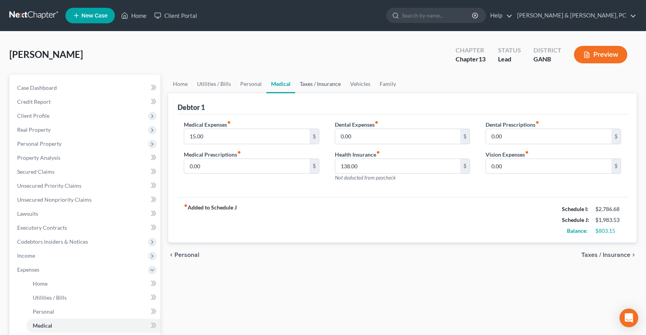
click at [309, 85] on link "Taxes / Insurance" at bounding box center [320, 84] width 50 height 19
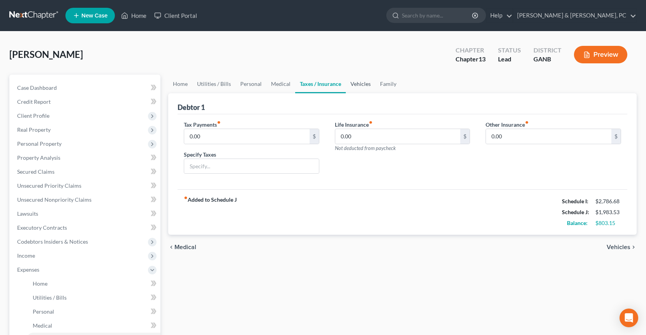
click at [346, 84] on link "Vehicles" at bounding box center [361, 84] width 30 height 19
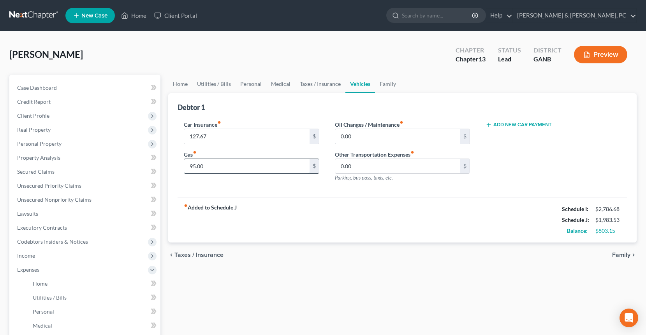
click at [236, 168] on input "95.00" at bounding box center [246, 166] width 125 height 15
type input "70"
click at [407, 223] on div "fiber_manual_record Added to Schedule J Schedule I: $2,786.68 Schedule J: $1,95…" at bounding box center [401, 220] width 449 height 46
click at [391, 82] on link "Family" at bounding box center [388, 84] width 26 height 19
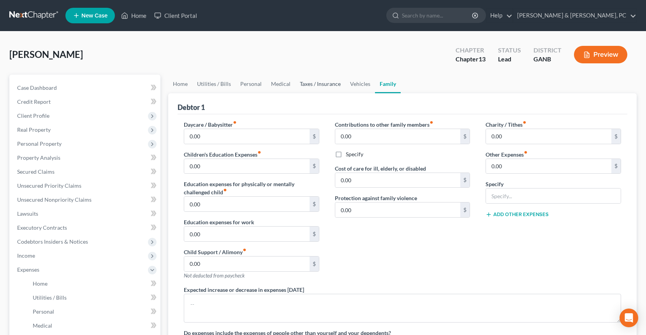
click at [313, 84] on link "Taxes / Insurance" at bounding box center [320, 84] width 50 height 19
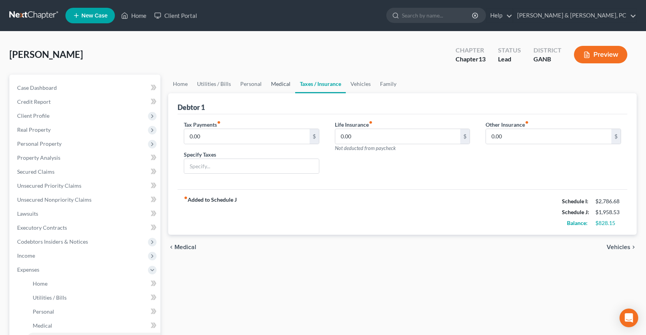
click at [281, 83] on link "Medical" at bounding box center [280, 84] width 29 height 19
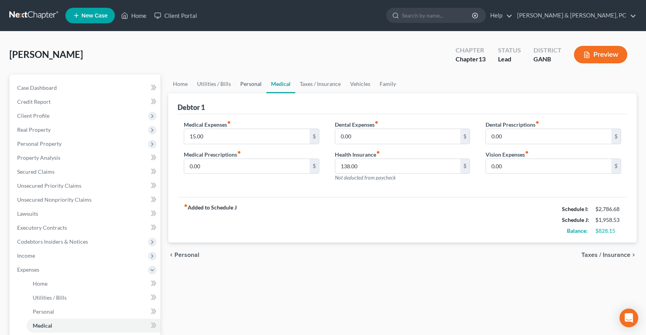
click at [251, 82] on link "Personal" at bounding box center [250, 84] width 31 height 19
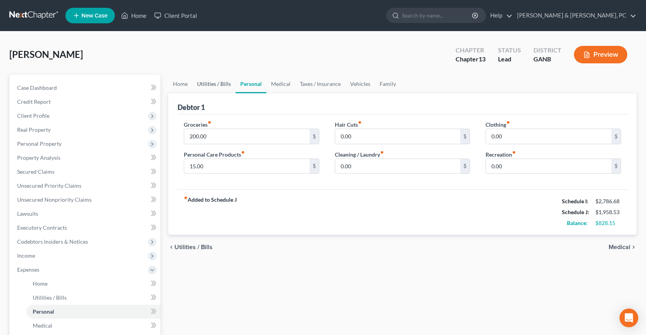
click at [229, 83] on link "Utilities / Bills" at bounding box center [213, 84] width 43 height 19
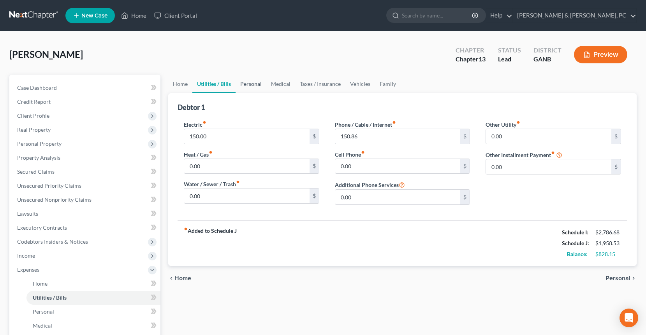
click at [253, 83] on link "Personal" at bounding box center [250, 84] width 31 height 19
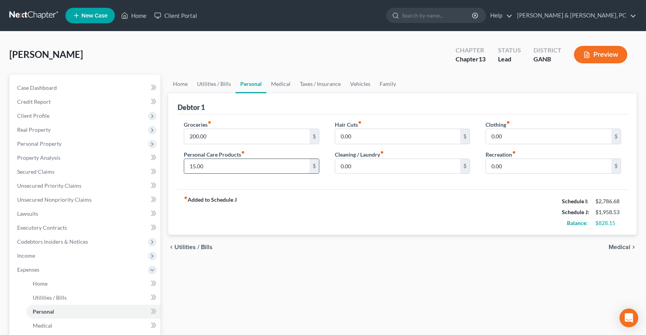
click at [226, 168] on input "15.00" at bounding box center [246, 166] width 125 height 15
type input "5"
click at [207, 84] on link "Utilities / Bills" at bounding box center [213, 84] width 43 height 19
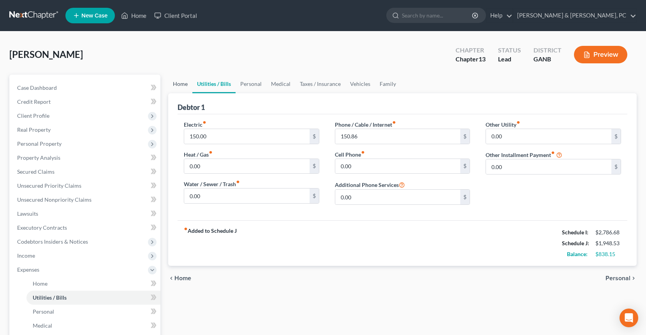
click at [183, 84] on link "Home" at bounding box center [180, 84] width 24 height 19
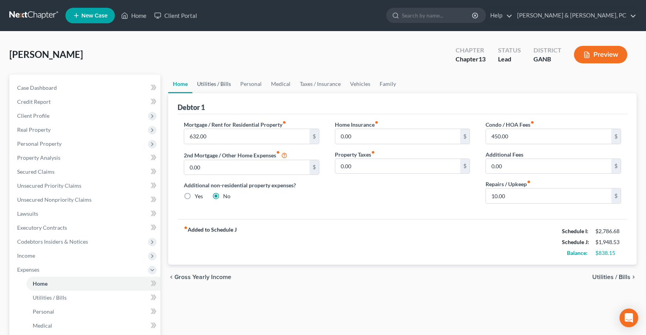
click at [203, 84] on link "Utilities / Bills" at bounding box center [213, 84] width 43 height 19
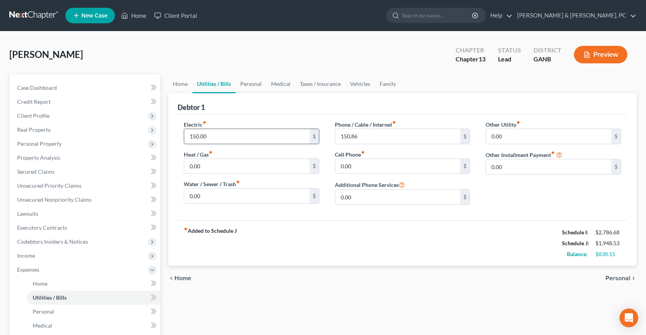
click at [212, 131] on input "150.00" at bounding box center [246, 136] width 125 height 15
click at [212, 137] on input "100" at bounding box center [246, 136] width 125 height 15
click at [174, 135] on div "Debtor 1 Electric fiber_manual_record 100 $ Heat / Gas fiber_manual_record 0.00…" at bounding box center [402, 179] width 468 height 173
type input "88.15"
click at [244, 86] on link "Personal" at bounding box center [250, 84] width 31 height 19
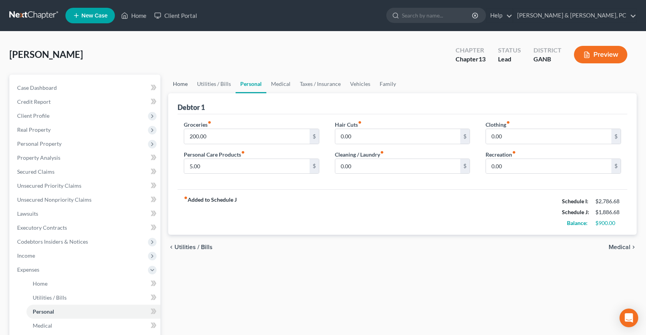
click at [183, 86] on link "Home" at bounding box center [180, 84] width 24 height 19
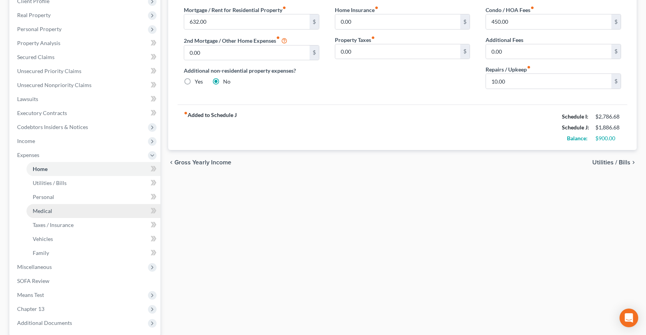
scroll to position [117, 0]
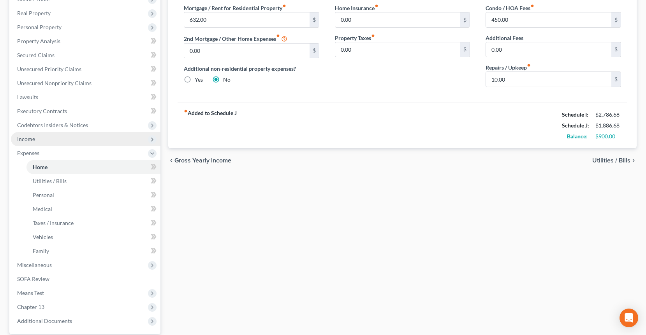
click at [63, 142] on span "Income" at bounding box center [85, 139] width 149 height 14
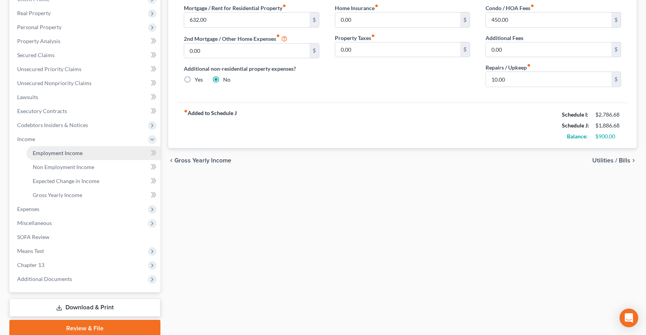
click at [65, 150] on span "Employment Income" at bounding box center [58, 153] width 50 height 7
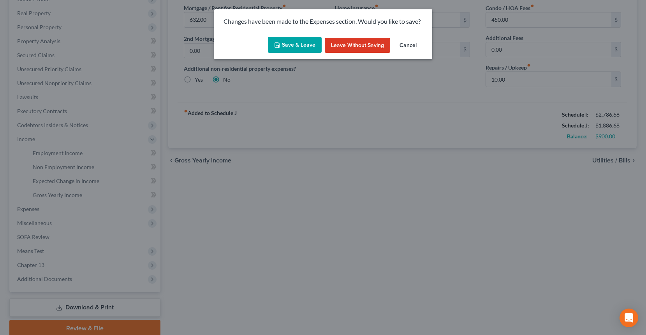
click at [288, 47] on button "Save & Leave" at bounding box center [295, 45] width 54 height 16
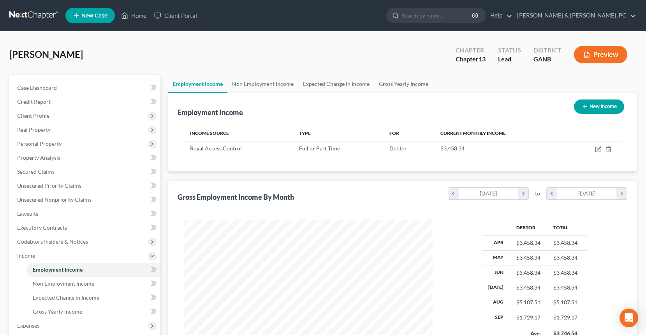
scroll to position [139, 264]
click at [47, 18] on link at bounding box center [34, 16] width 50 height 14
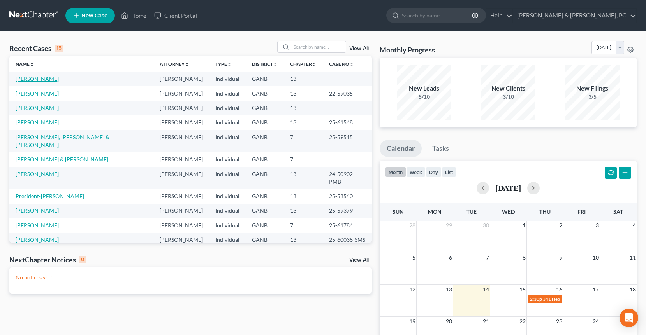
click at [37, 80] on link "[PERSON_NAME]" at bounding box center [37, 78] width 43 height 7
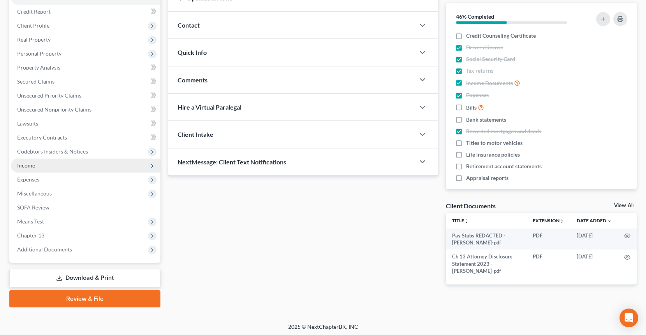
scroll to position [91, 0]
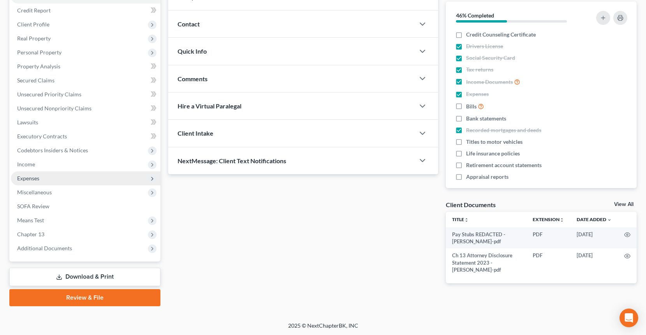
click at [76, 179] on span "Expenses" at bounding box center [85, 179] width 149 height 14
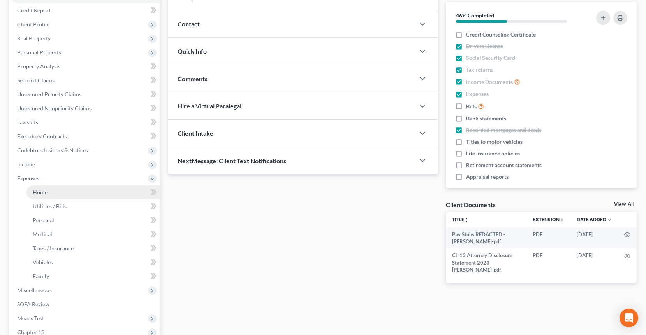
click at [72, 188] on link "Home" at bounding box center [93, 193] width 134 height 14
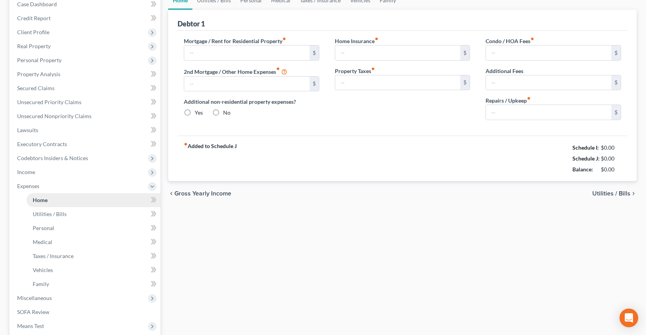
type input "632.00"
type input "0.00"
radio input "true"
type input "0.00"
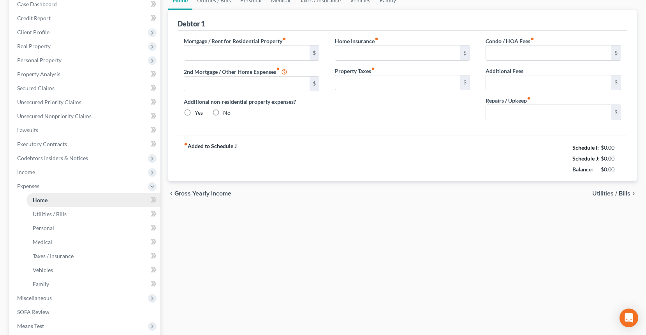
type input "450.00"
type input "0.00"
type input "10.00"
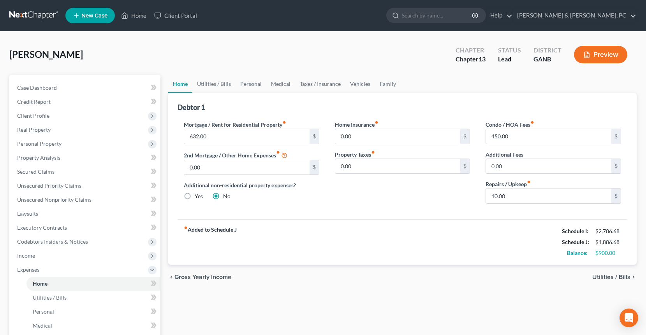
click at [28, 13] on link at bounding box center [34, 16] width 50 height 14
